Goal: Transaction & Acquisition: Purchase product/service

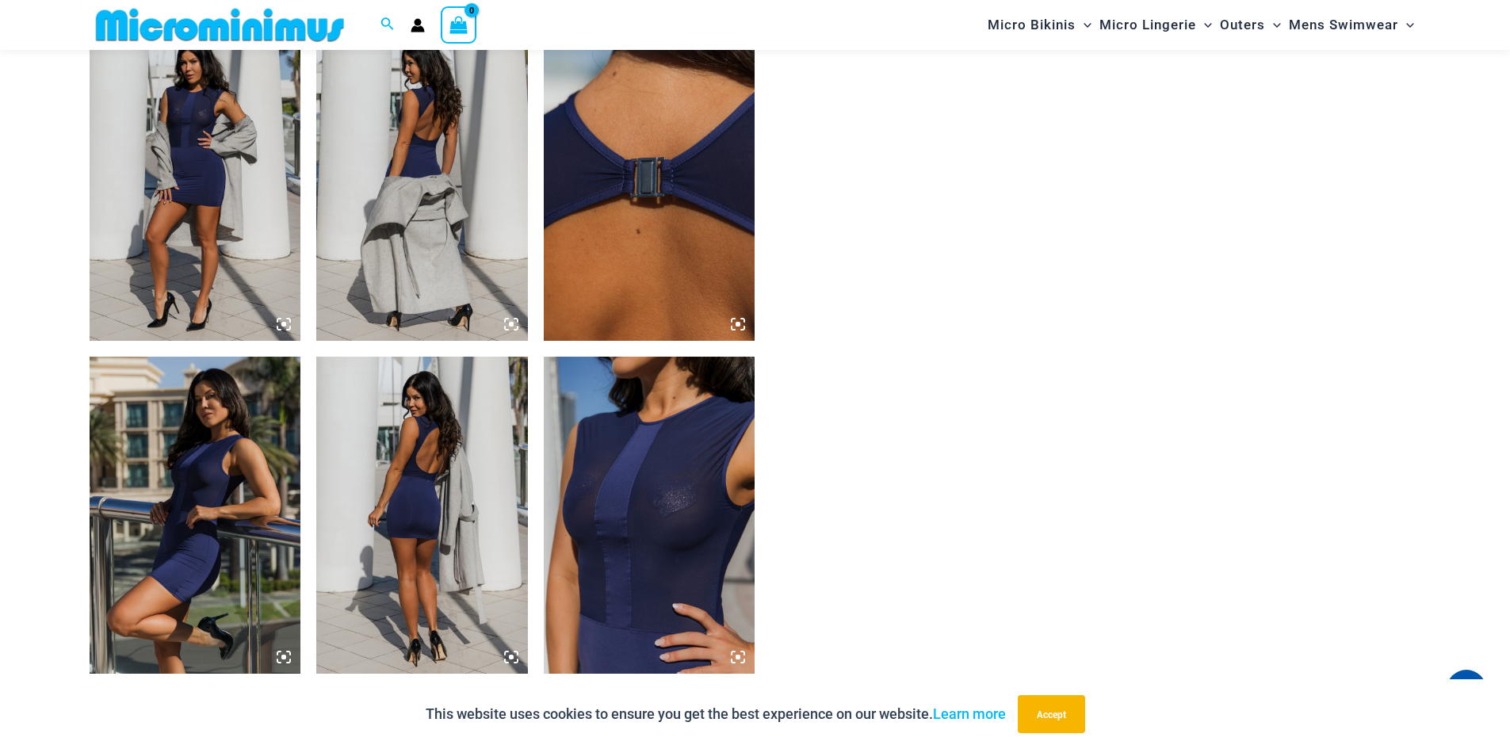
scroll to position [1572, 0]
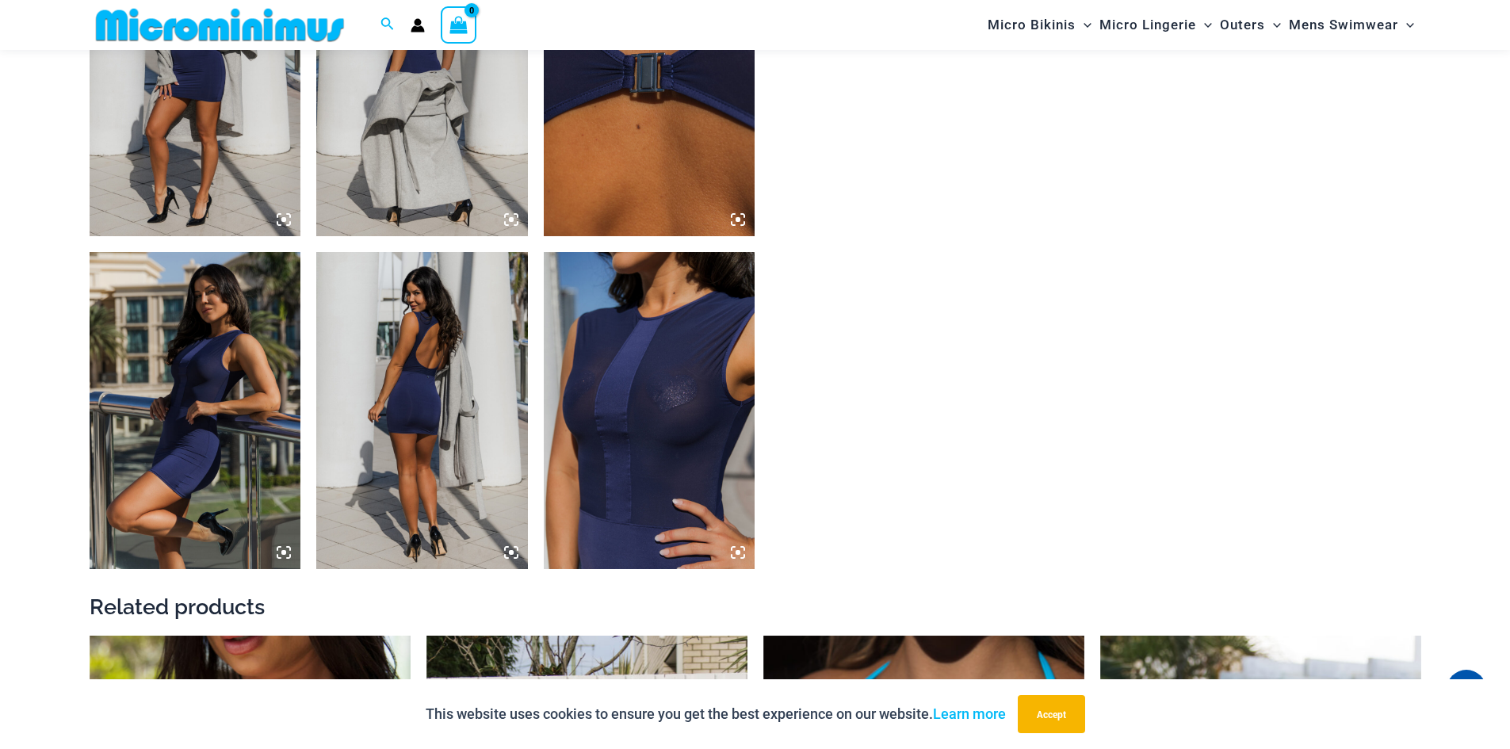
click at [384, 378] on img at bounding box center [422, 410] width 212 height 317
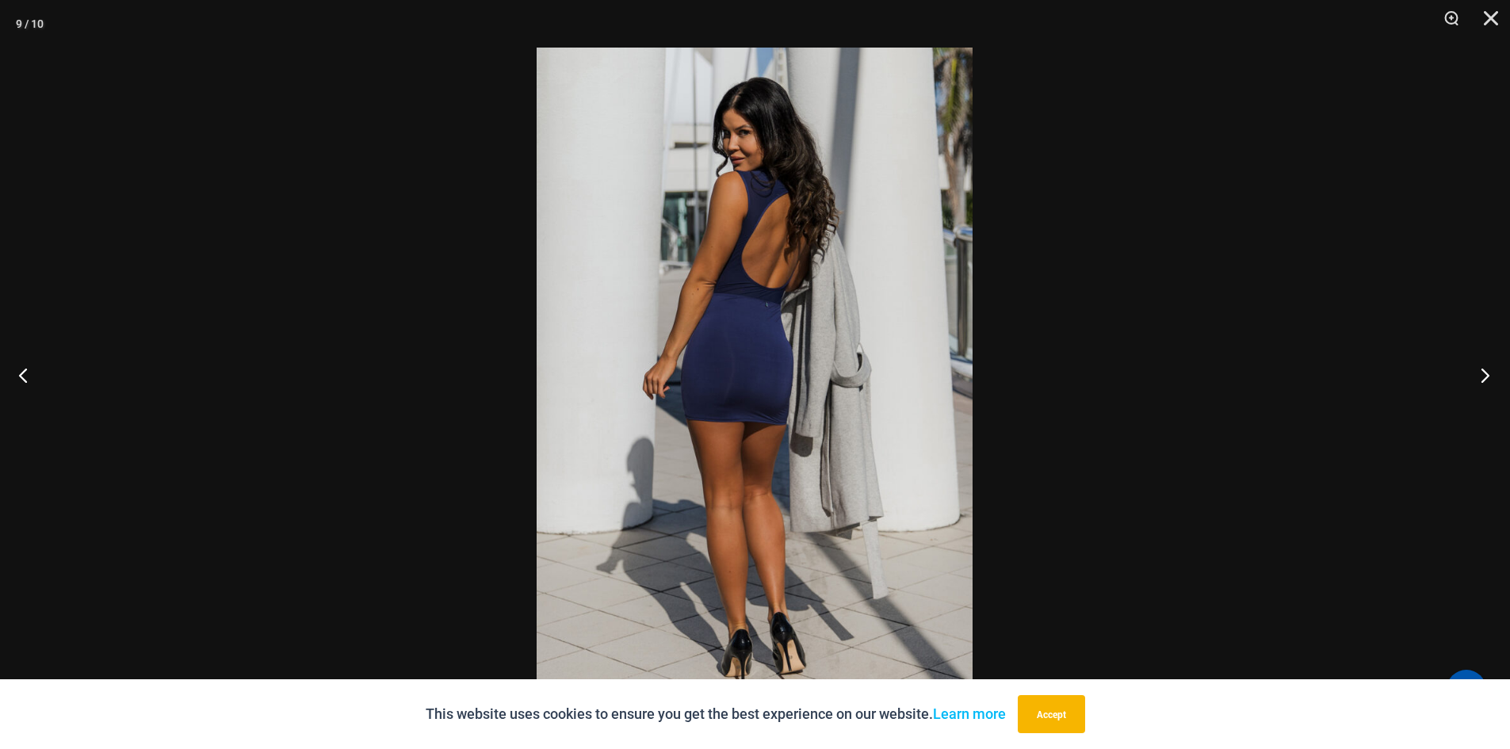
click at [1485, 369] on button "Next" at bounding box center [1479, 374] width 59 height 79
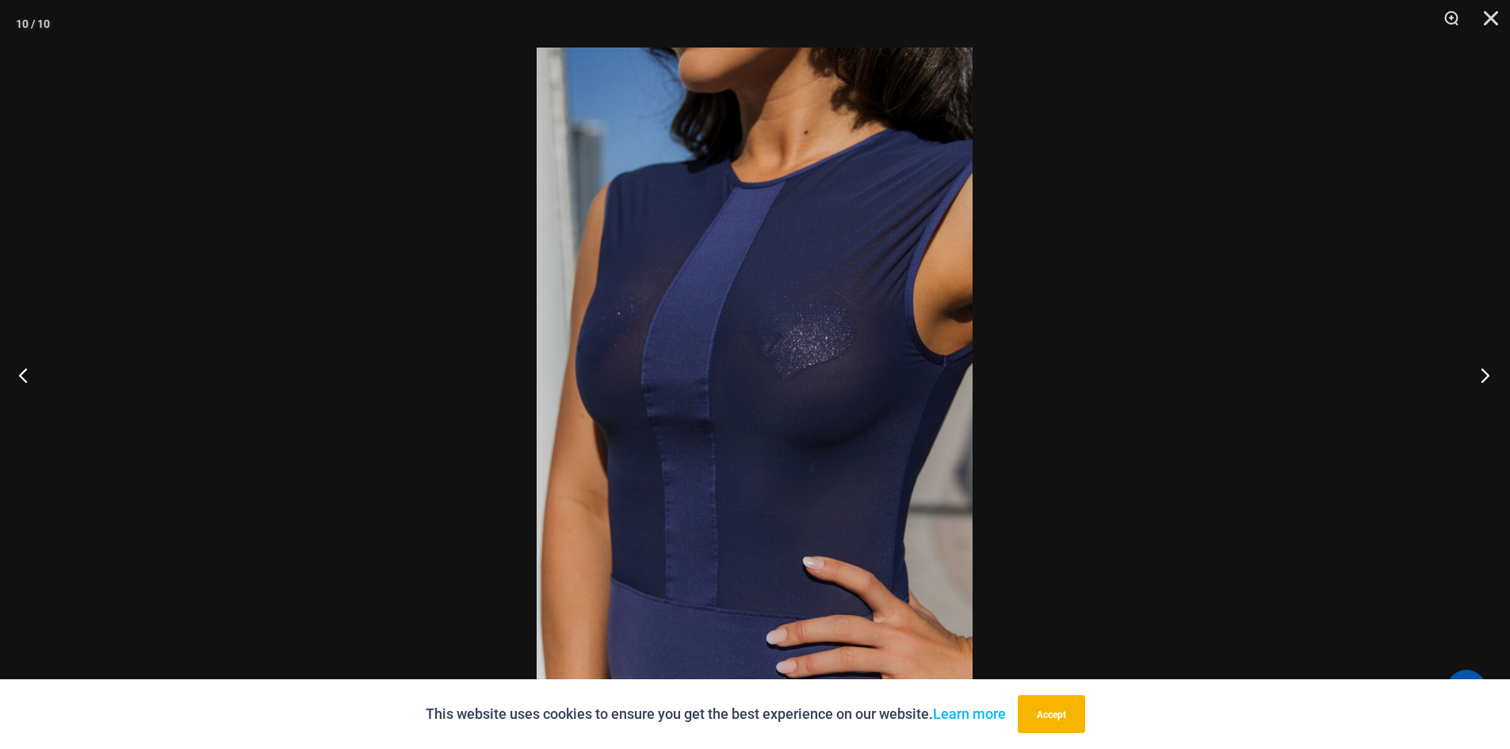
click at [1484, 369] on button "Next" at bounding box center [1479, 374] width 59 height 79
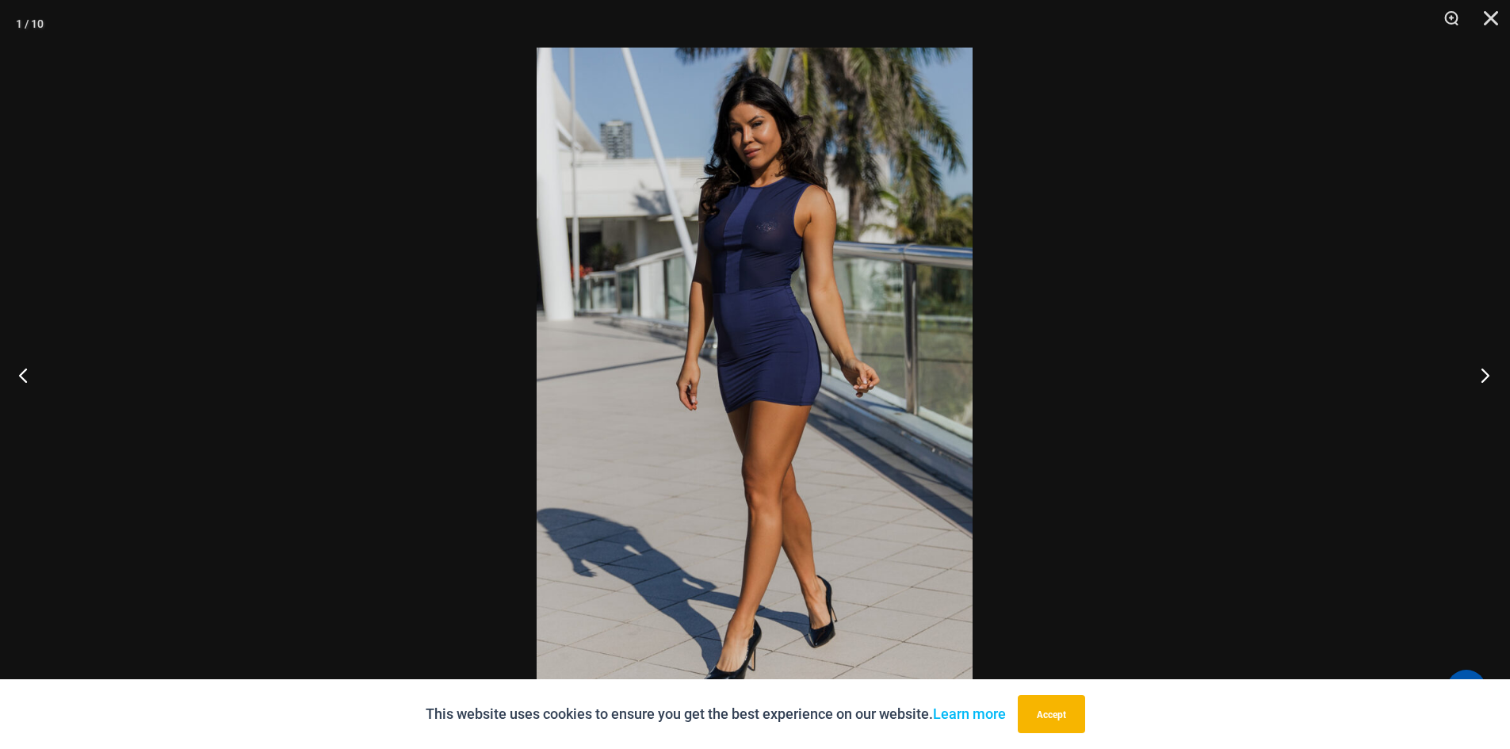
click at [1482, 372] on button "Next" at bounding box center [1479, 374] width 59 height 79
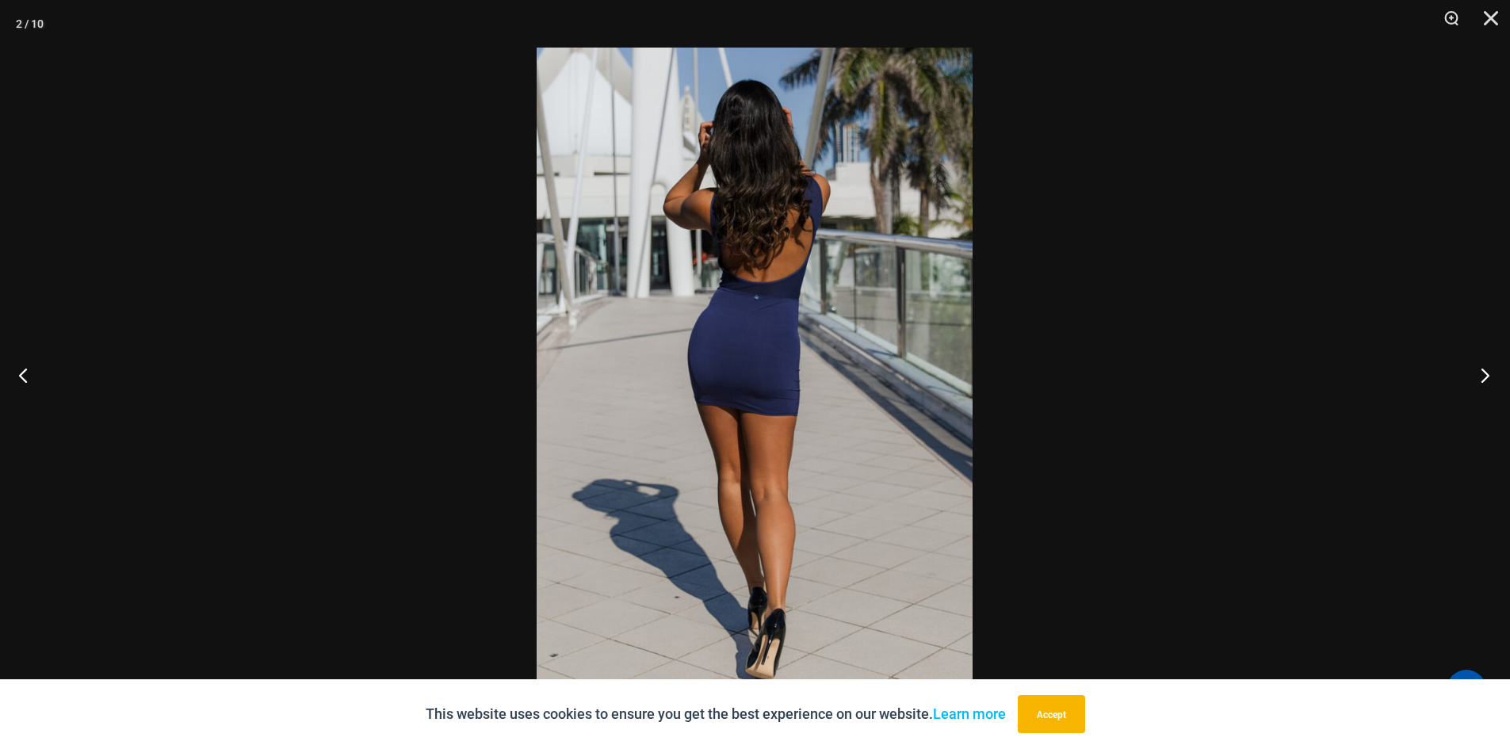
click at [1482, 372] on button "Next" at bounding box center [1479, 374] width 59 height 79
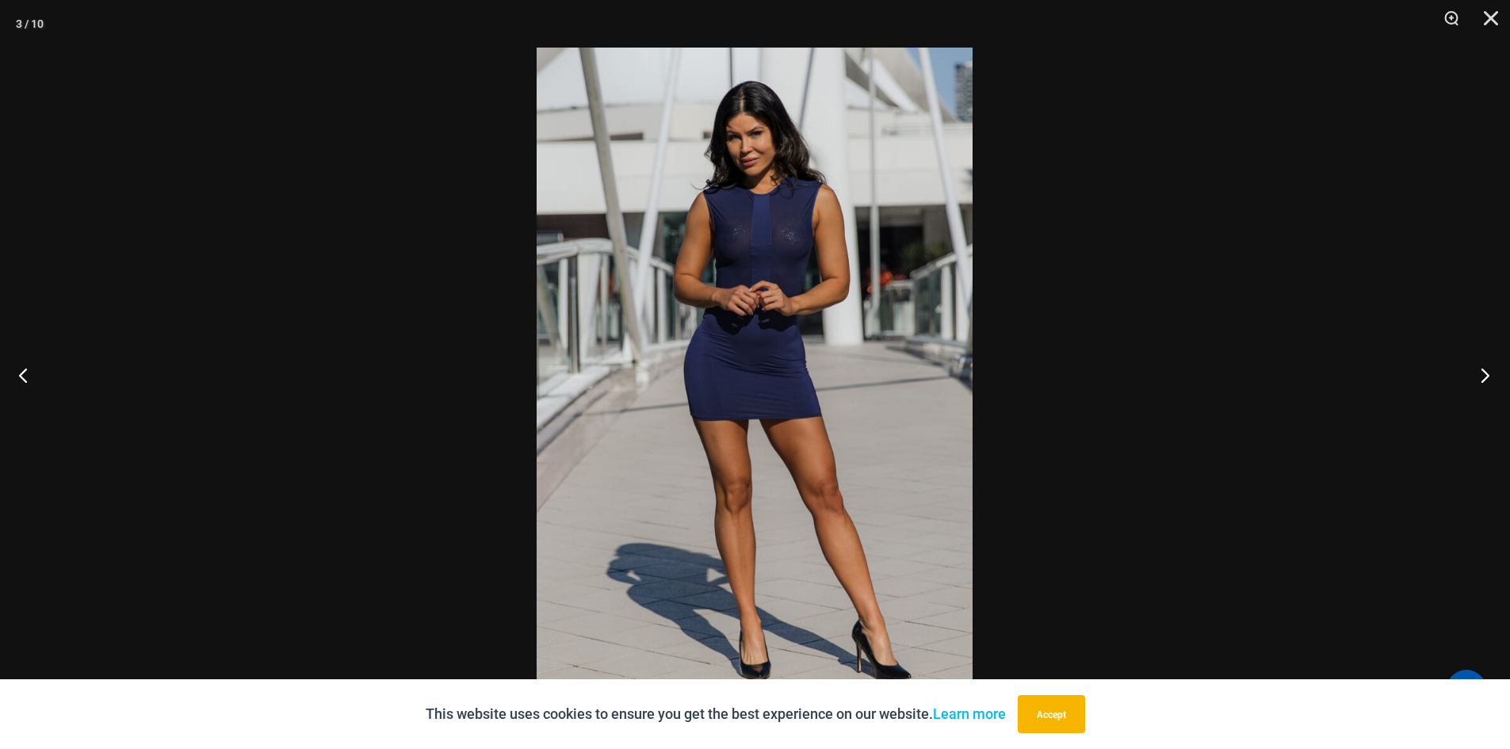
click at [1482, 372] on button "Next" at bounding box center [1479, 374] width 59 height 79
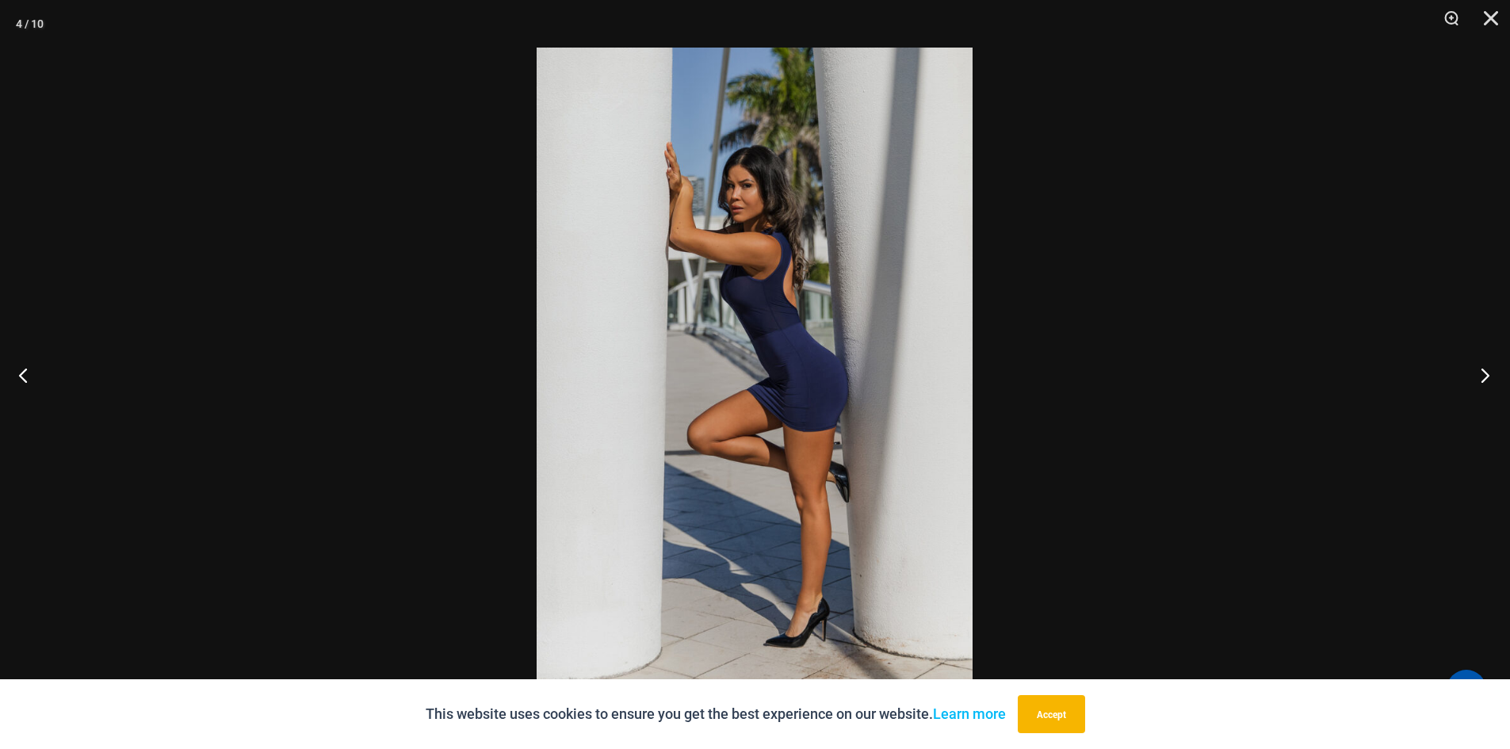
click at [1480, 372] on button "Next" at bounding box center [1479, 374] width 59 height 79
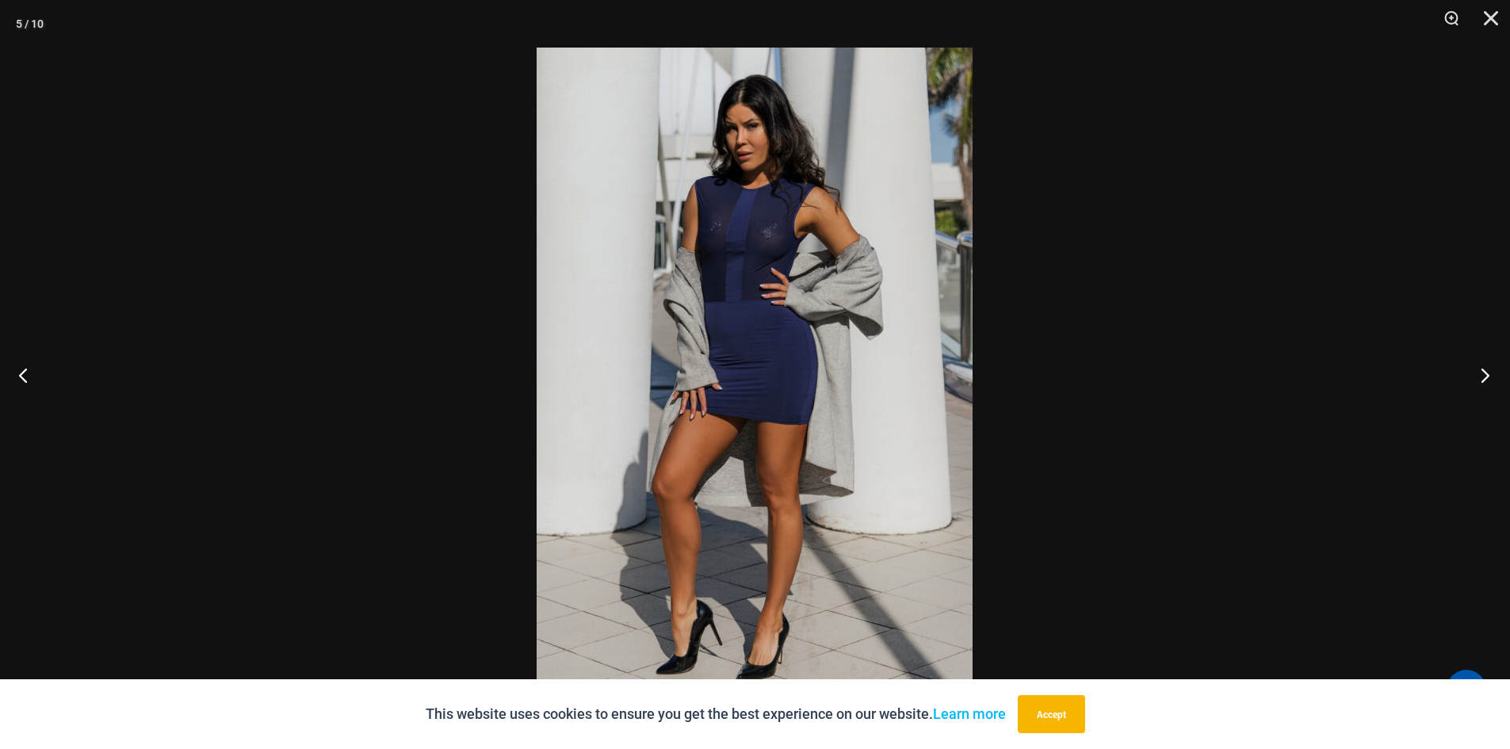
click at [1480, 372] on button "Next" at bounding box center [1479, 374] width 59 height 79
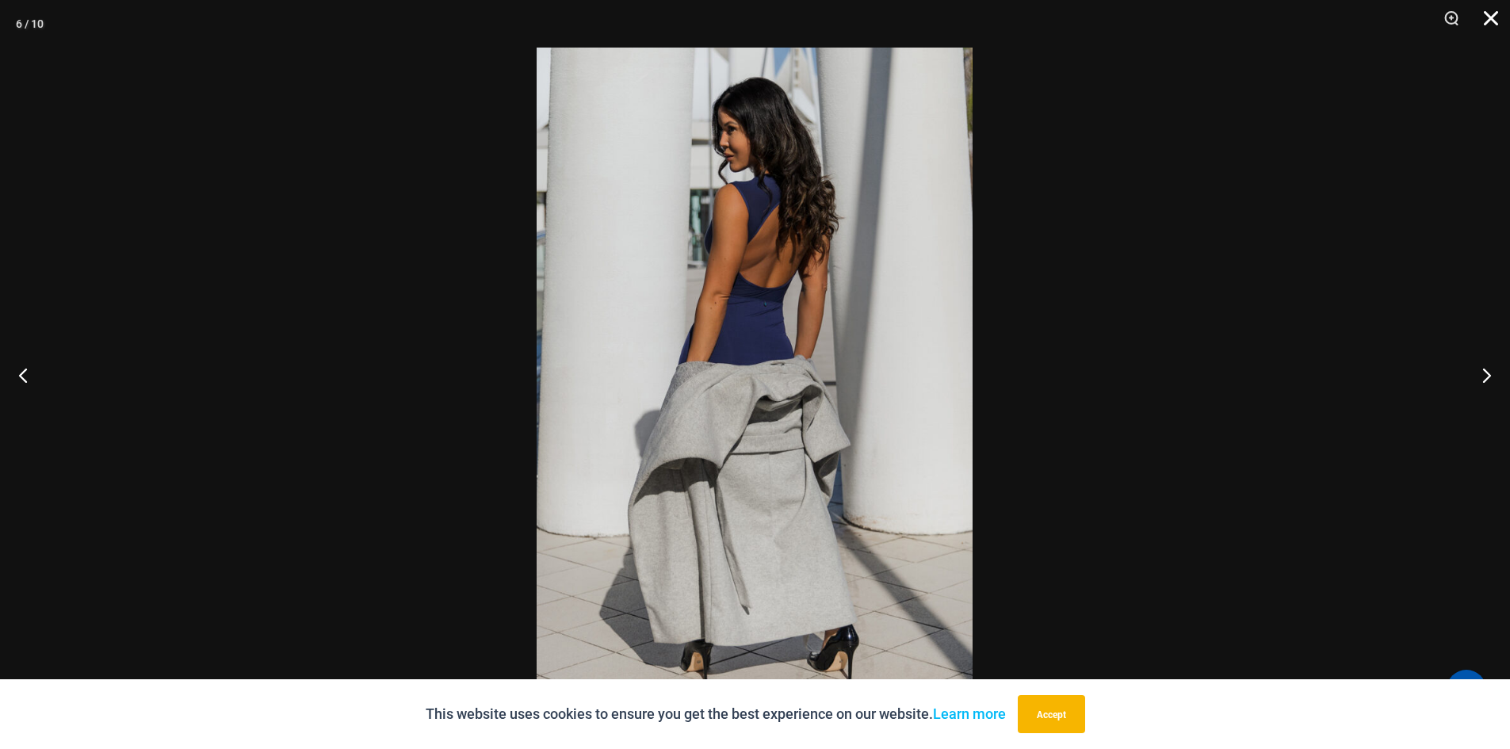
click at [1494, 21] on button "Close" at bounding box center [1485, 24] width 40 height 48
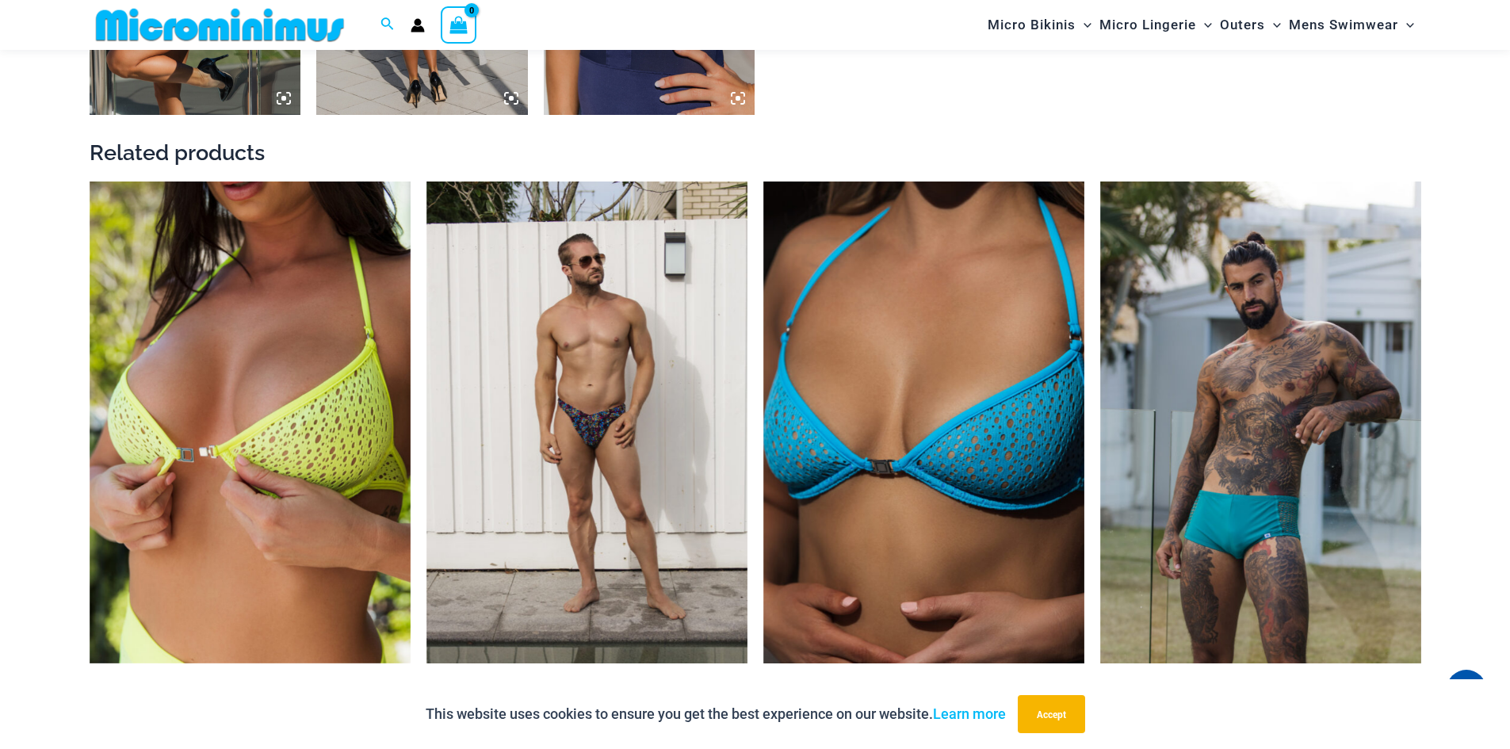
scroll to position [2048, 0]
